Goal: Transaction & Acquisition: Purchase product/service

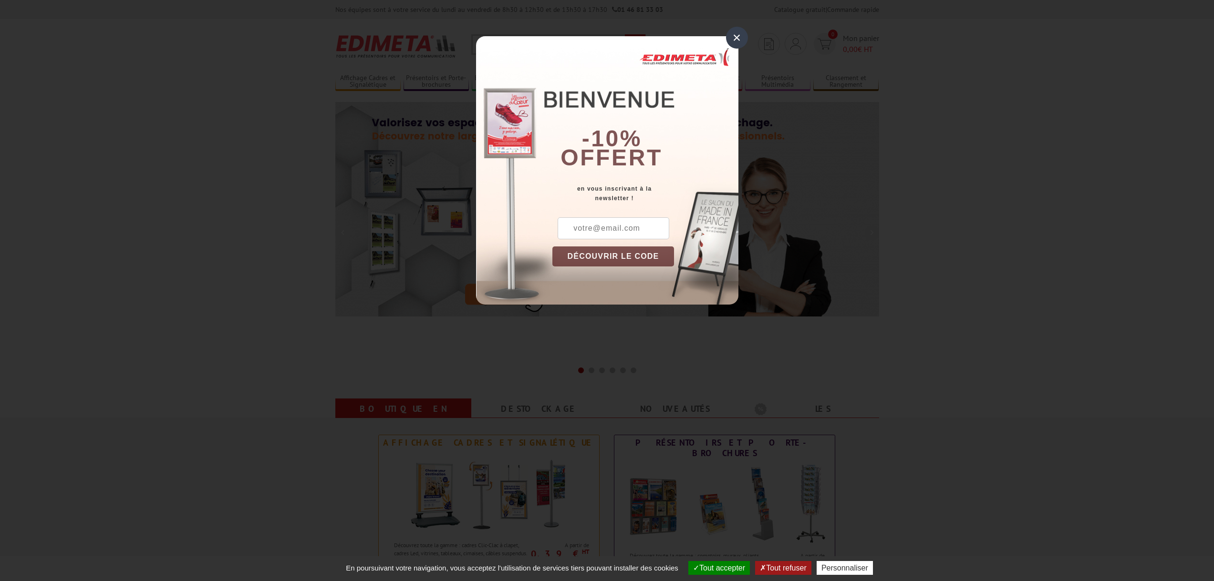
click at [742, 35] on div "×" at bounding box center [737, 38] width 22 height 22
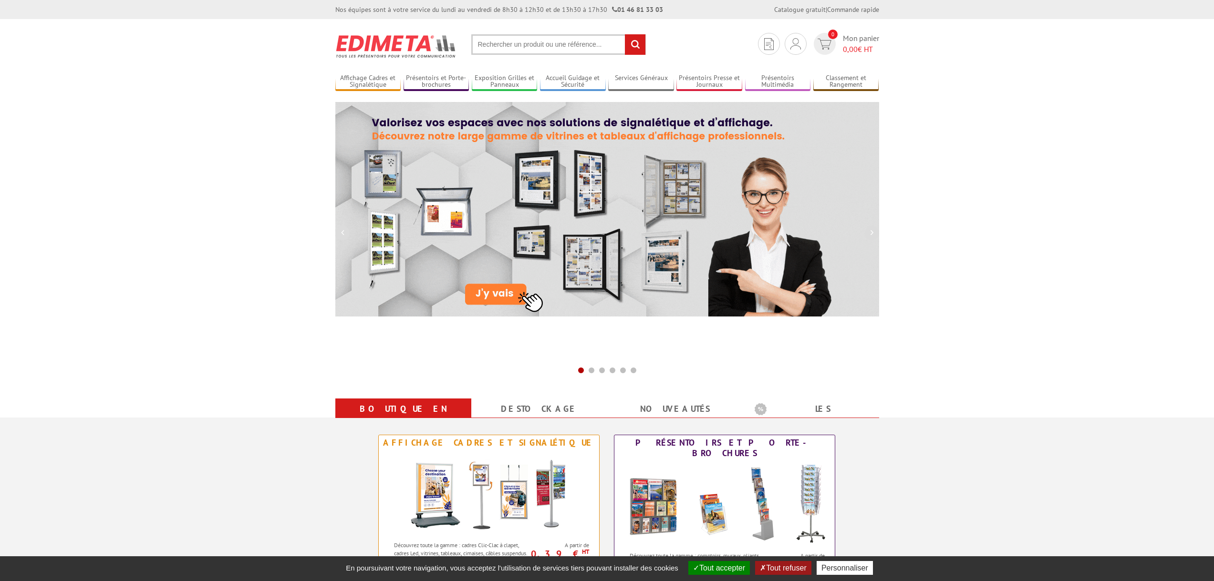
click at [525, 39] on input "text" at bounding box center [558, 44] width 175 height 21
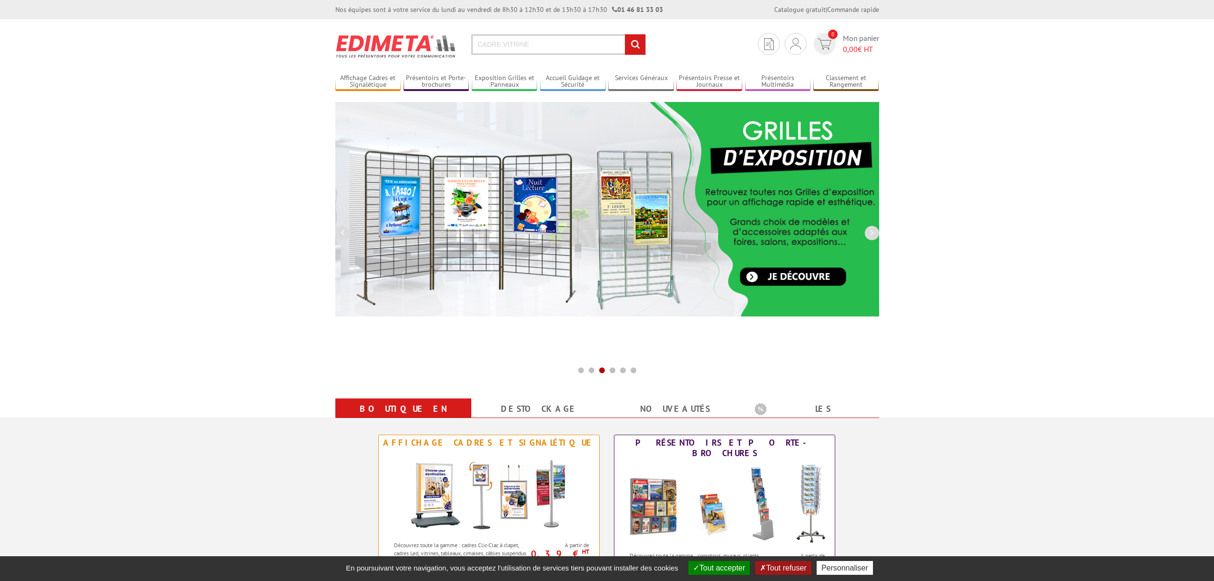
type input "CADRE VITRINE"
click at [625, 34] on input "rechercher" at bounding box center [635, 44] width 21 height 21
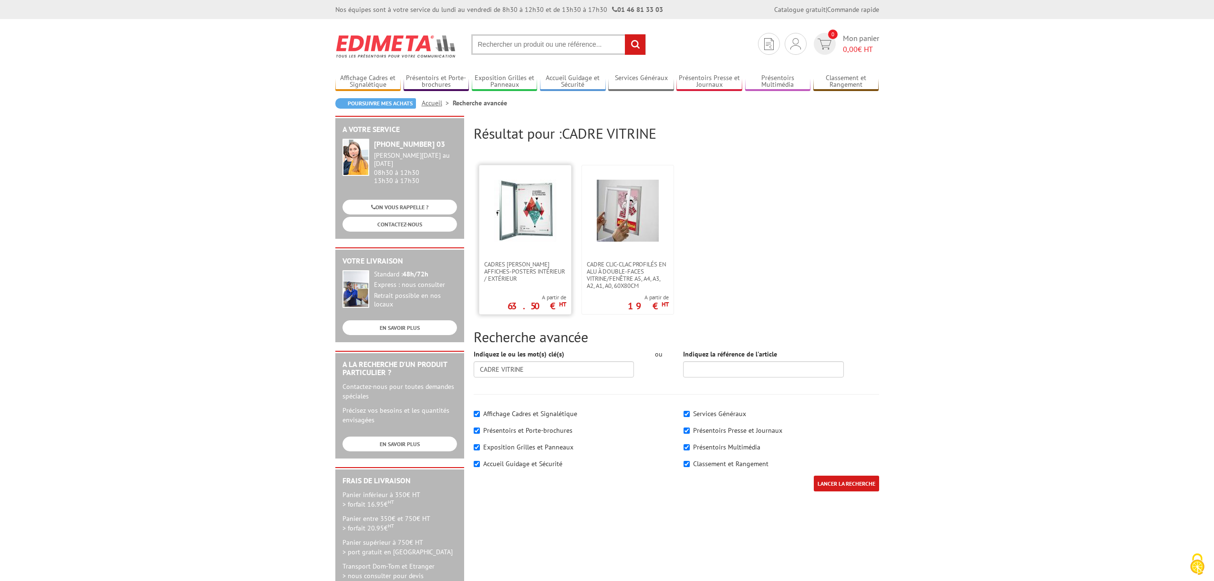
click at [536, 216] on img at bounding box center [525, 211] width 62 height 62
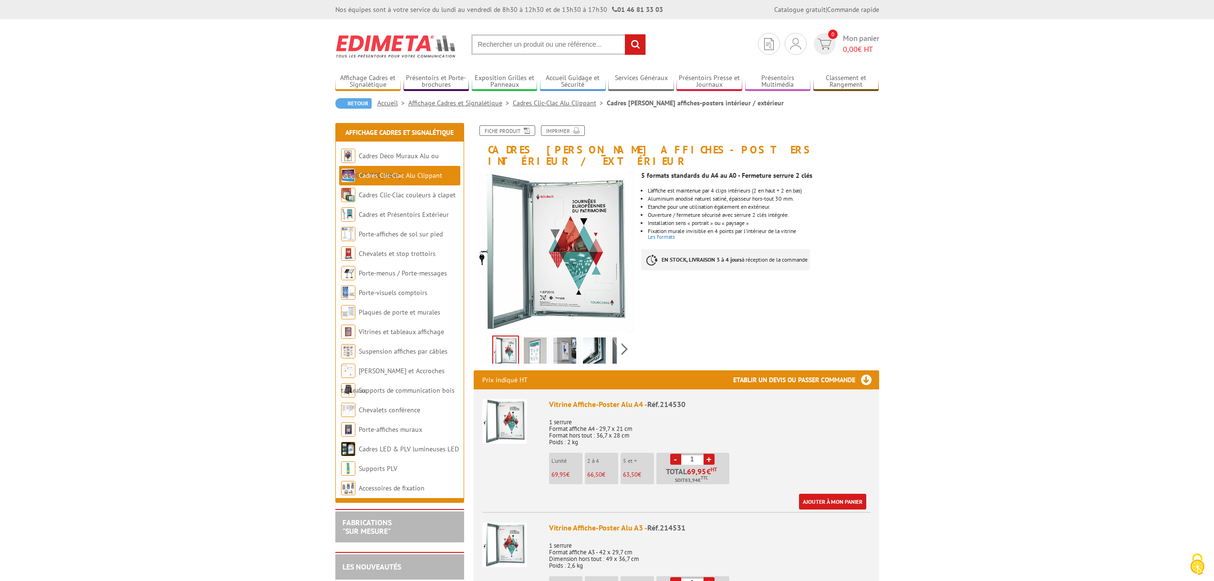
click at [575, 341] on link at bounding box center [564, 352] width 27 height 33
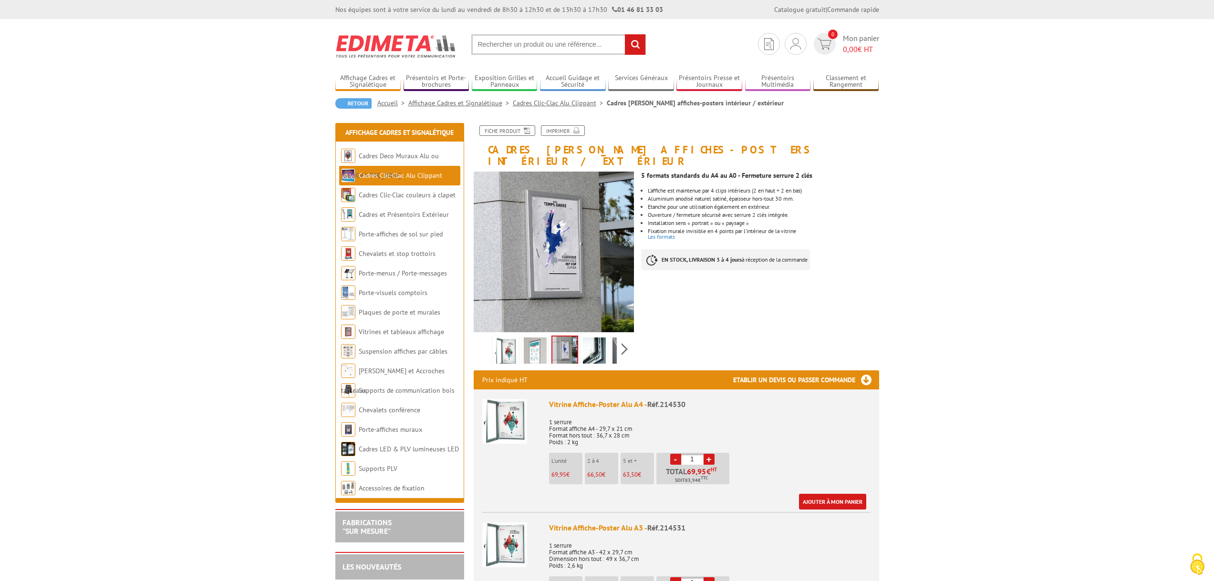
click at [508, 47] on input "text" at bounding box center [558, 44] width 175 height 21
click at [509, 47] on input "text" at bounding box center [558, 44] width 175 height 21
click at [510, 47] on input "text" at bounding box center [558, 44] width 175 height 21
click at [511, 46] on input "text" at bounding box center [558, 44] width 175 height 21
type input "214120"
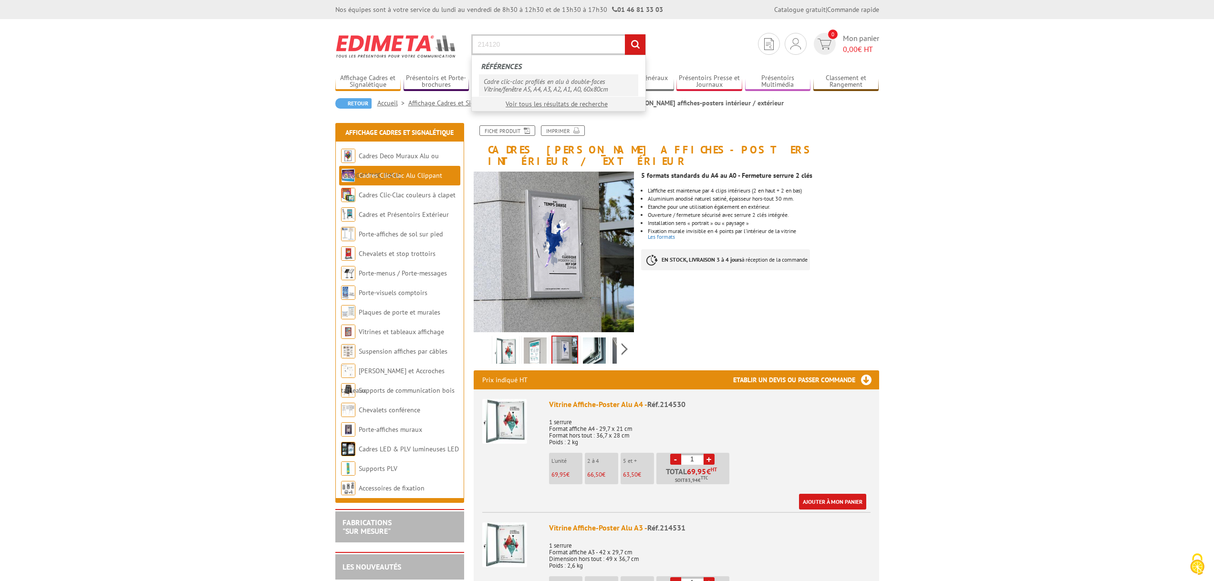
click at [538, 83] on link "Cadre clic-clac profilés en alu à double-faces Vitrine/fenêtre A5, A4, A3, A2, …" at bounding box center [558, 85] width 159 height 22
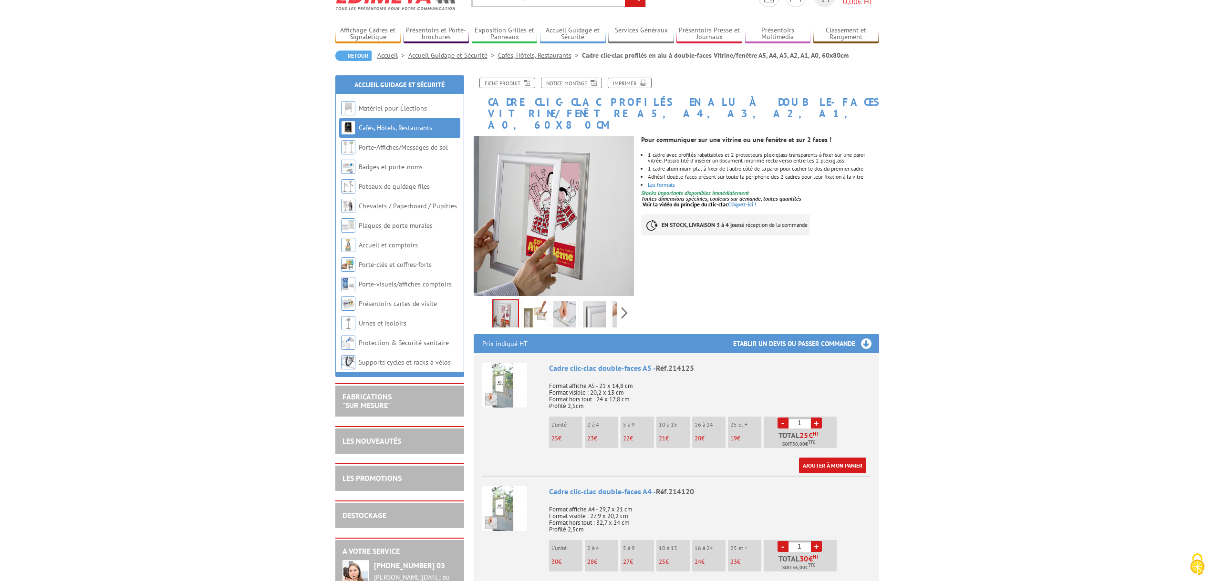
scroll to position [95, 0]
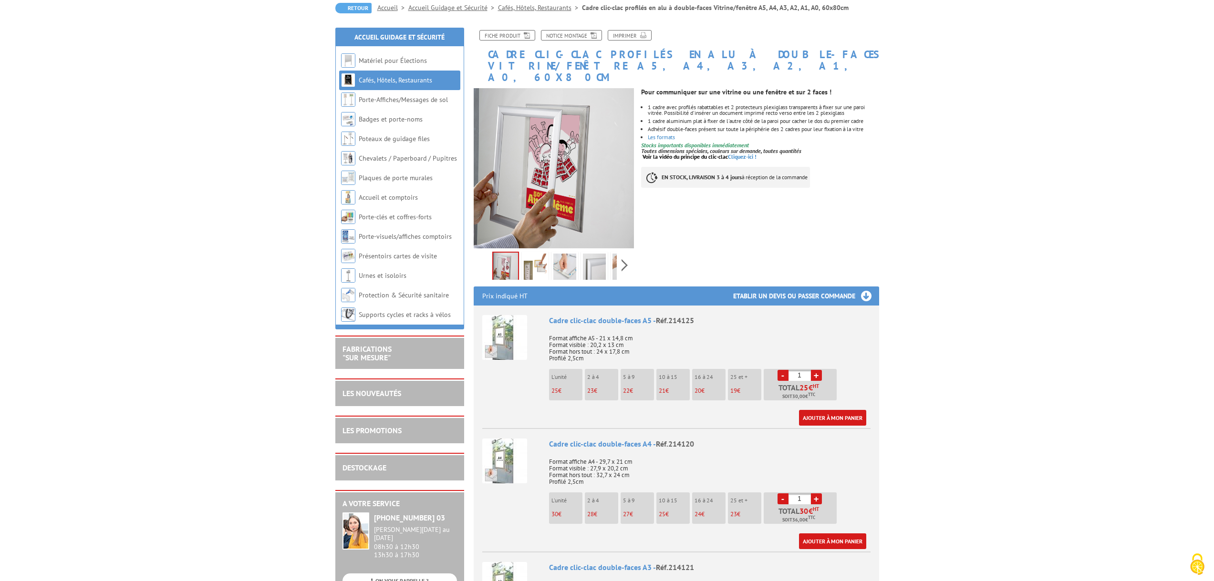
click at [573, 254] on img at bounding box center [564, 269] width 23 height 30
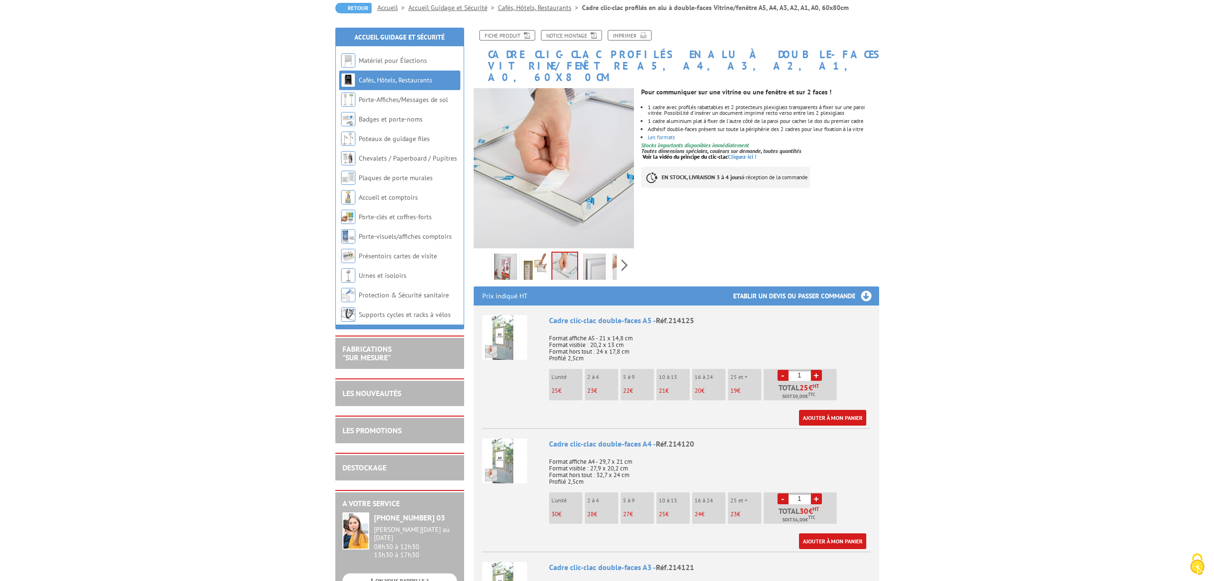
click at [588, 256] on img at bounding box center [594, 269] width 23 height 30
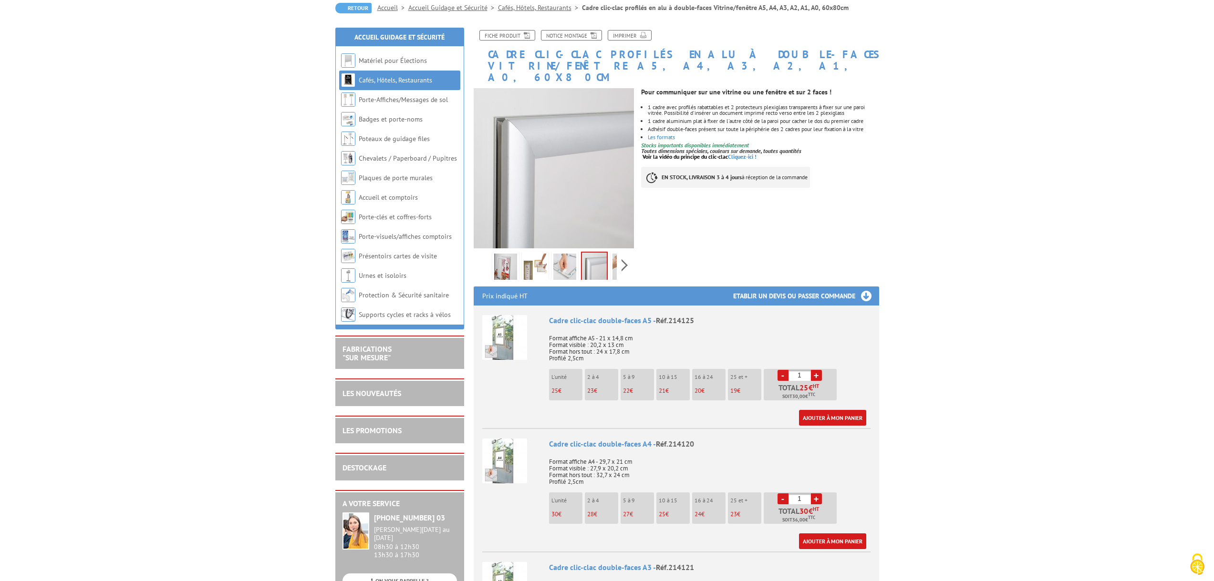
click at [542, 254] on img at bounding box center [535, 269] width 23 height 30
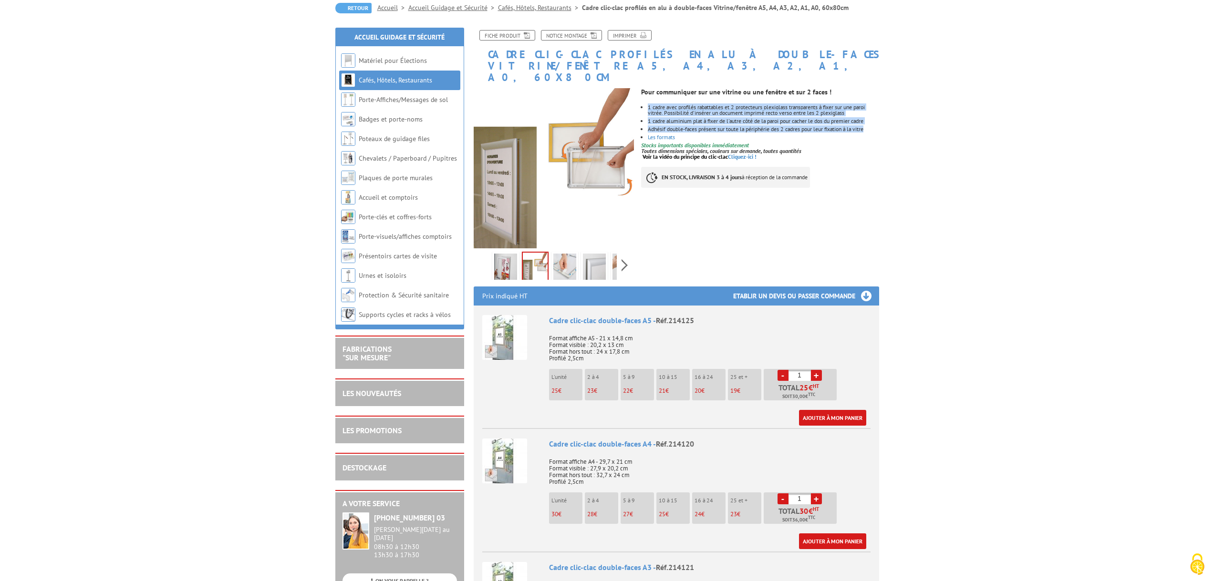
drag, startPoint x: 879, startPoint y: 119, endPoint x: 644, endPoint y: 95, distance: 236.3
click at [644, 95] on div "Pour communiquer sur une vitrine ou une fenêtre et sur 2 faces ! 1 cadre avec p…" at bounding box center [763, 140] width 245 height 114
copy ul "1 cadre avec profilés rabattables et 2 protecteurs plexiglass transparents à fi…"
click at [742, 153] on link "Voir la vidéo du principe du clic-clac Cliquez-ici !" at bounding box center [699, 156] width 114 height 7
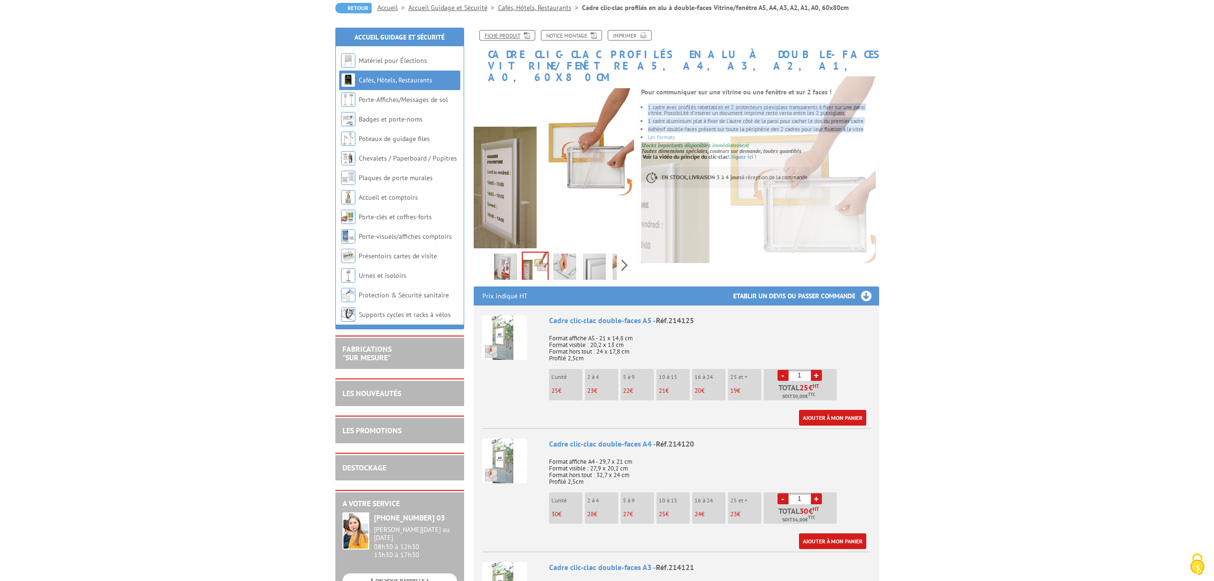
click at [514, 37] on link "Fiche produit" at bounding box center [507, 35] width 56 height 10
